Goal: Task Accomplishment & Management: Use online tool/utility

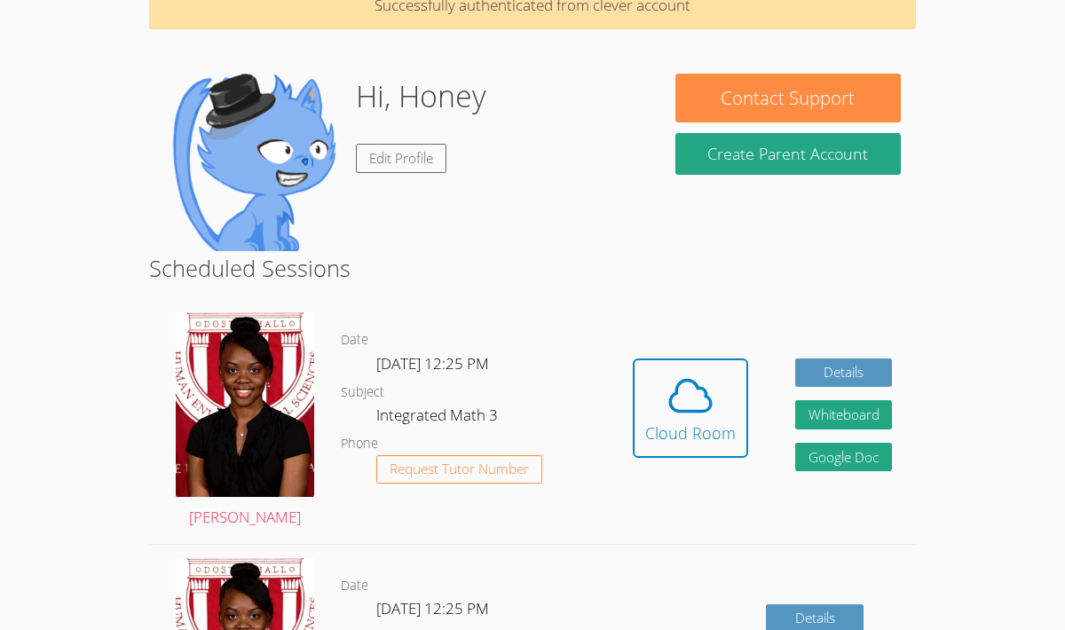
scroll to position [93, 0]
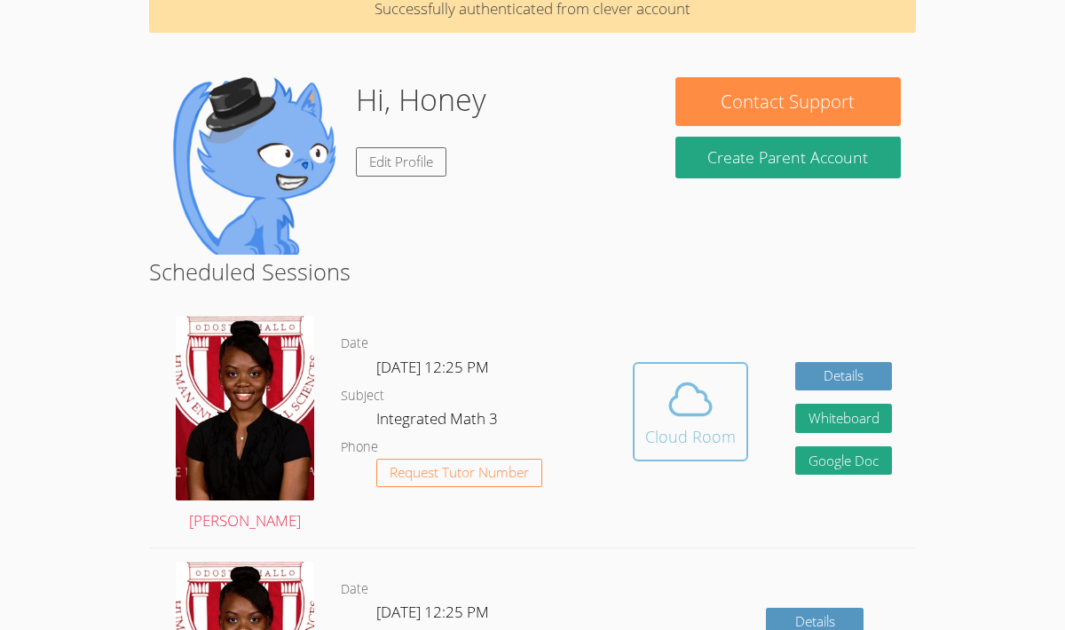
click at [674, 422] on icon at bounding box center [691, 400] width 50 height 50
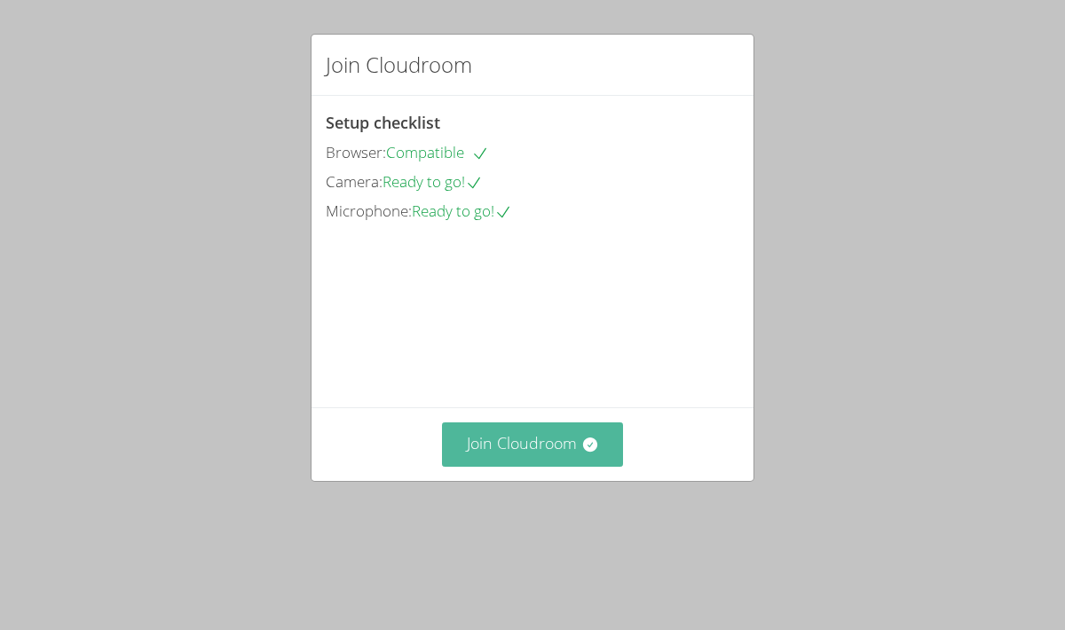
click at [529, 466] on button "Join Cloudroom" at bounding box center [533, 443] width 182 height 43
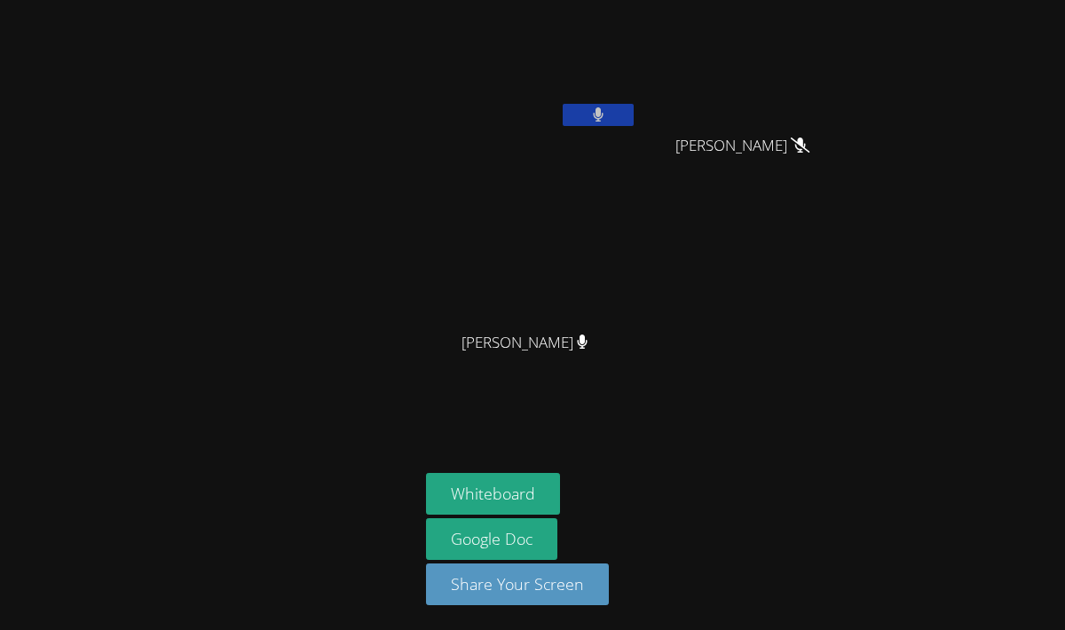
click at [591, 116] on button at bounding box center [598, 115] width 71 height 22
click at [591, 116] on icon at bounding box center [597, 114] width 19 height 15
click at [591, 116] on button at bounding box center [598, 115] width 71 height 22
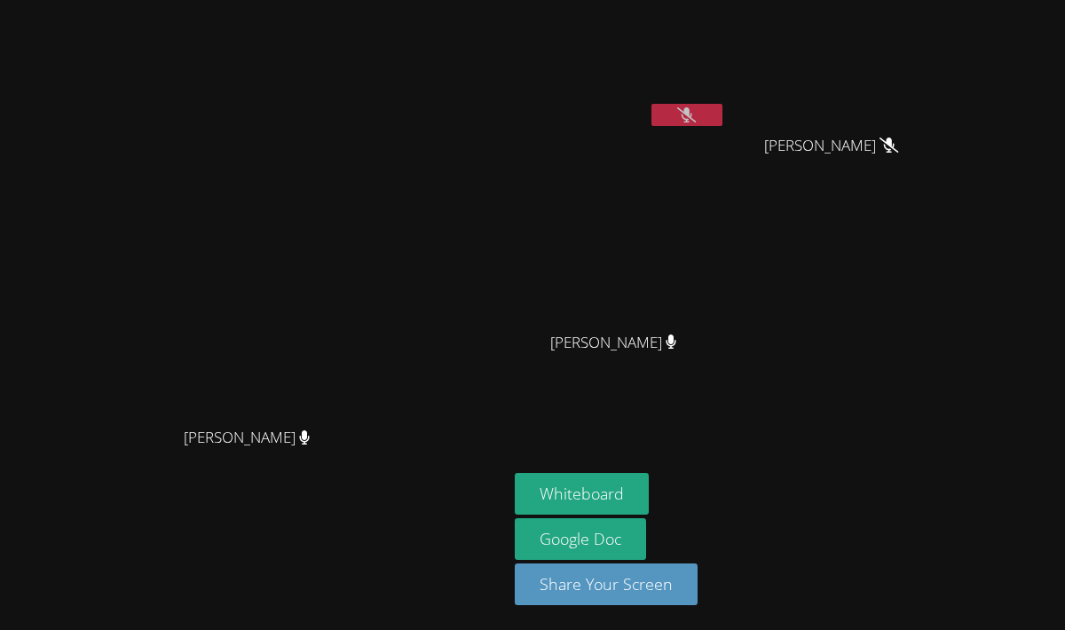
click at [694, 117] on icon at bounding box center [686, 114] width 19 height 15
click at [387, 354] on video at bounding box center [254, 280] width 266 height 278
click at [387, 195] on video at bounding box center [254, 280] width 266 height 278
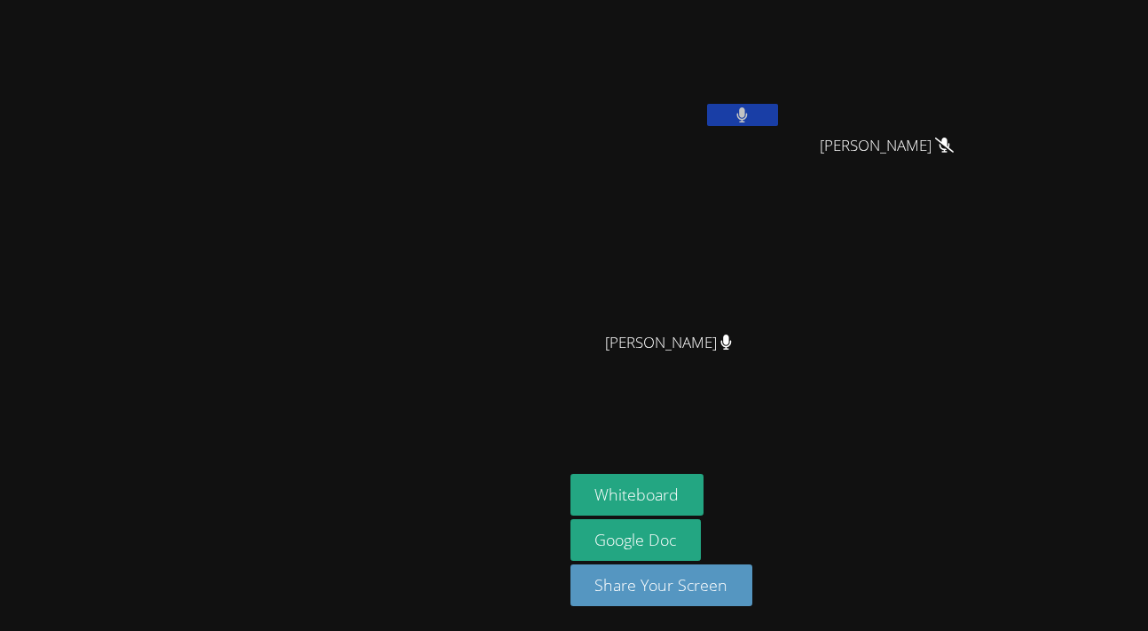
click at [748, 111] on icon at bounding box center [743, 114] width 11 height 15
click at [752, 111] on icon at bounding box center [742, 114] width 19 height 15
click at [748, 111] on icon at bounding box center [743, 114] width 11 height 15
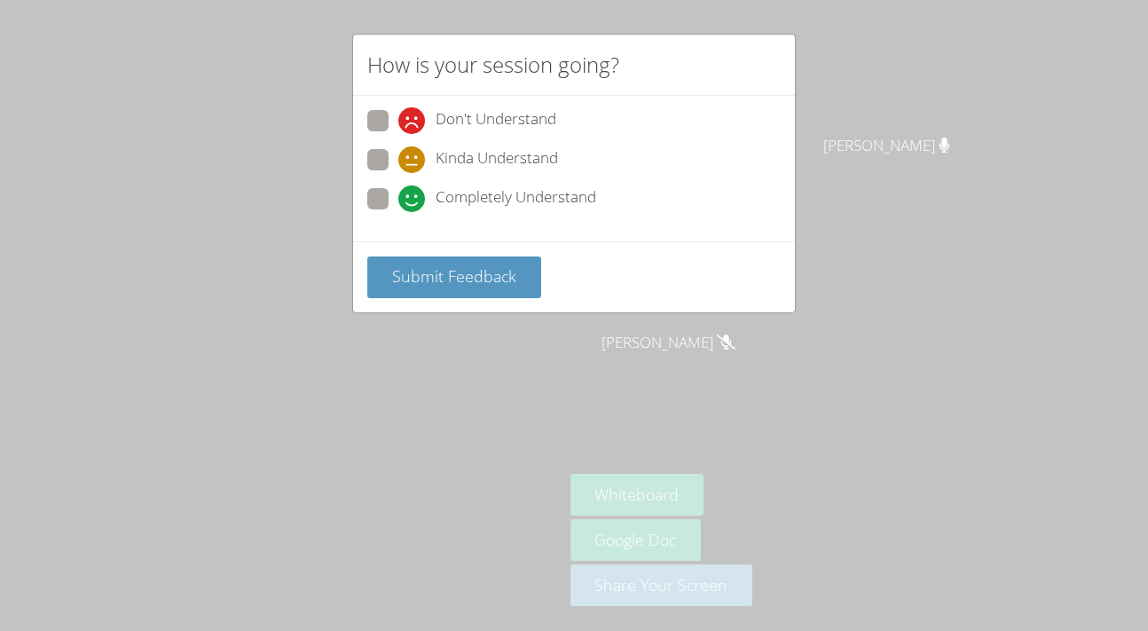
click at [398, 212] on span at bounding box center [398, 212] width 0 height 0
click at [398, 195] on input "Completely Understand" at bounding box center [405, 195] width 15 height 15
radio input "true"
click at [479, 290] on button "Submit Feedback" at bounding box center [454, 277] width 174 height 42
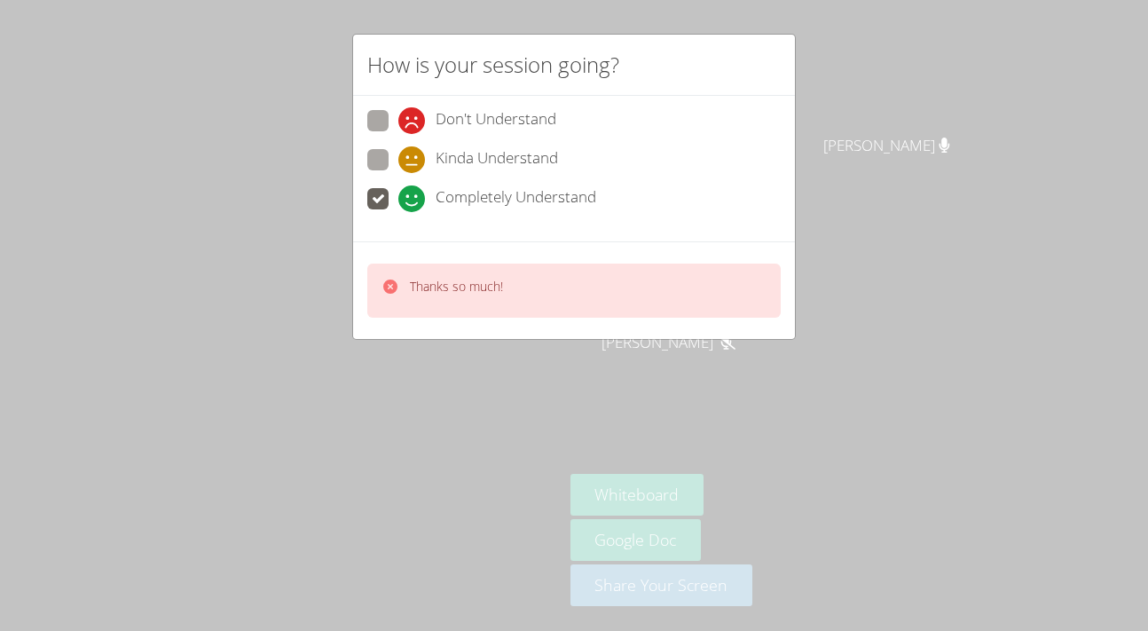
click at [651, 439] on div "How is your session going? Don't Understand Kinda Understand Completely Underst…" at bounding box center [574, 315] width 1148 height 631
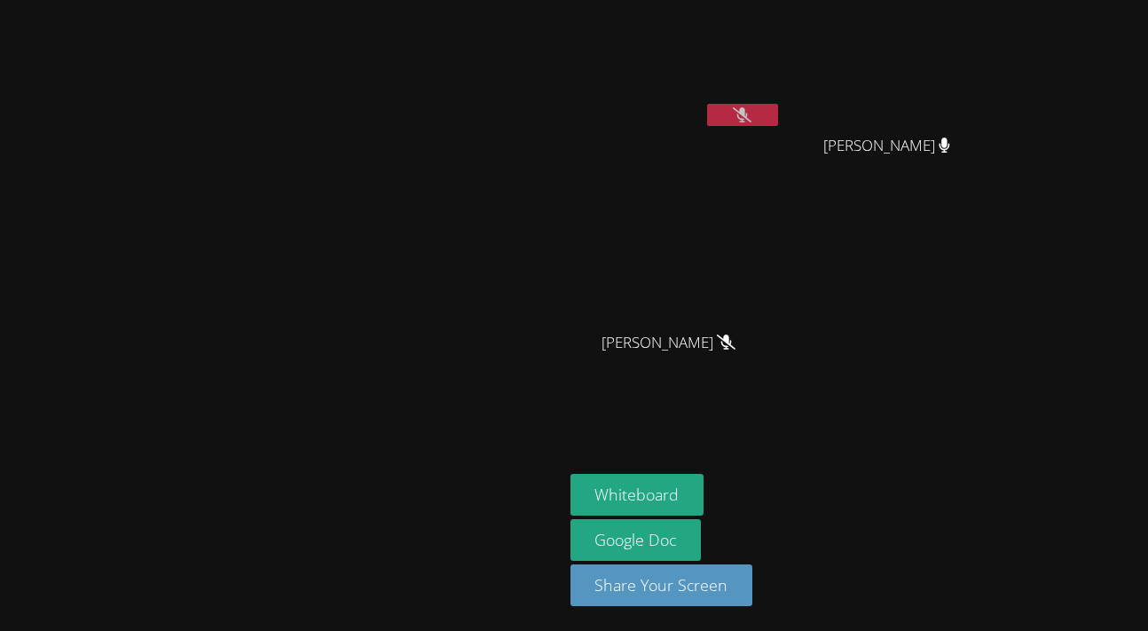
click at [752, 114] on icon at bounding box center [742, 114] width 19 height 15
click at [748, 114] on icon at bounding box center [743, 114] width 11 height 15
click at [752, 116] on icon at bounding box center [742, 114] width 19 height 15
